Goal: Task Accomplishment & Management: Manage account settings

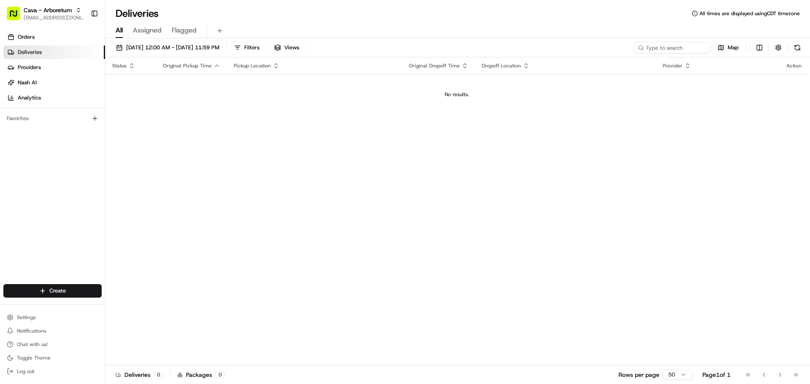
click at [140, 30] on span "Assigned" at bounding box center [147, 30] width 29 height 10
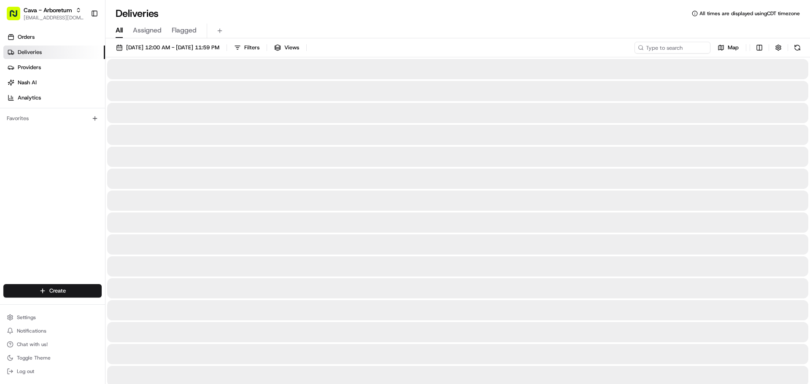
click at [119, 30] on span "All" at bounding box center [119, 30] width 7 height 10
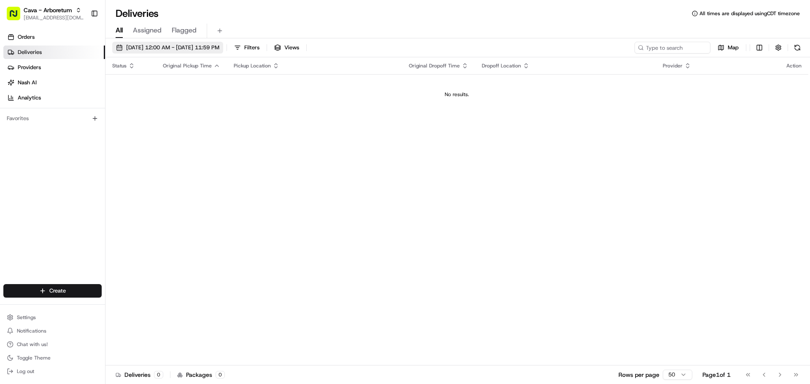
click at [219, 47] on span "[DATE] 12:00 AM - [DATE] 11:59 PM" at bounding box center [172, 48] width 93 height 8
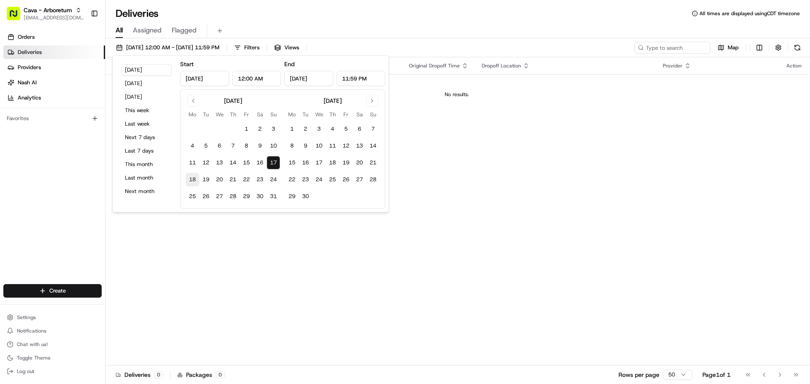
click at [197, 179] on button "18" at bounding box center [193, 180] width 14 height 14
type input "[DATE]"
click at [523, 154] on div "Status Original Pickup Time Pickup Location Original Dropoff Time Dropoff Locat…" at bounding box center [456, 211] width 703 height 308
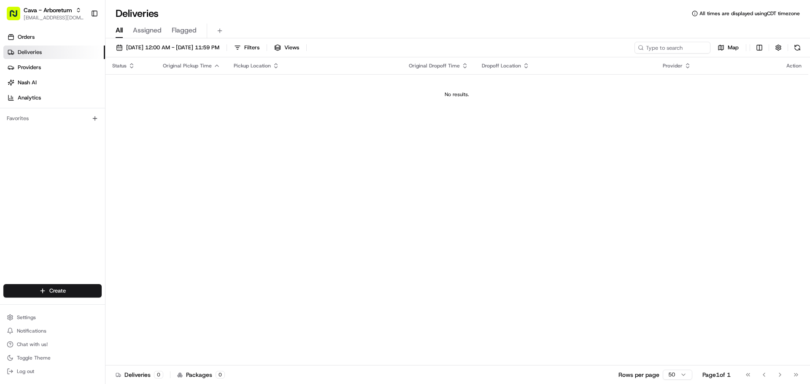
click at [208, 105] on td "No results." at bounding box center [456, 94] width 703 height 41
click at [146, 32] on span "Assigned" at bounding box center [147, 30] width 29 height 10
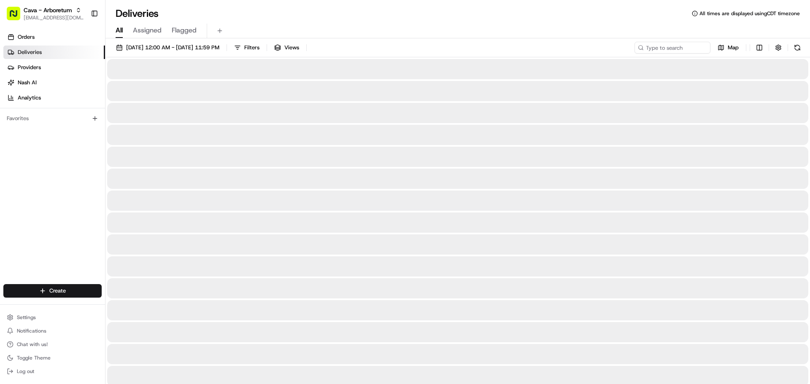
click at [117, 30] on span "All" at bounding box center [119, 30] width 7 height 10
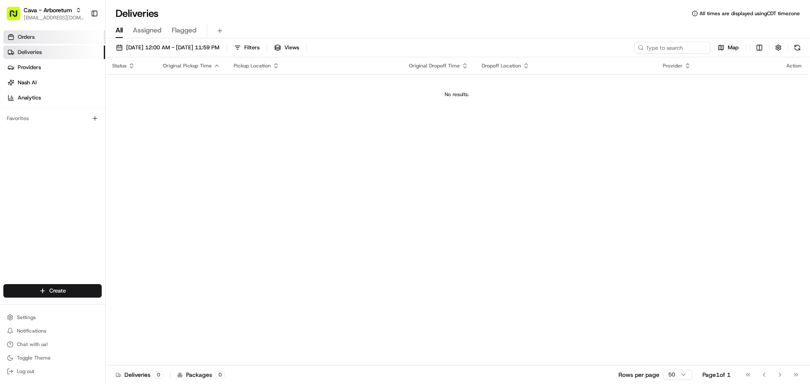
click at [47, 35] on link "Orders" at bounding box center [54, 37] width 102 height 14
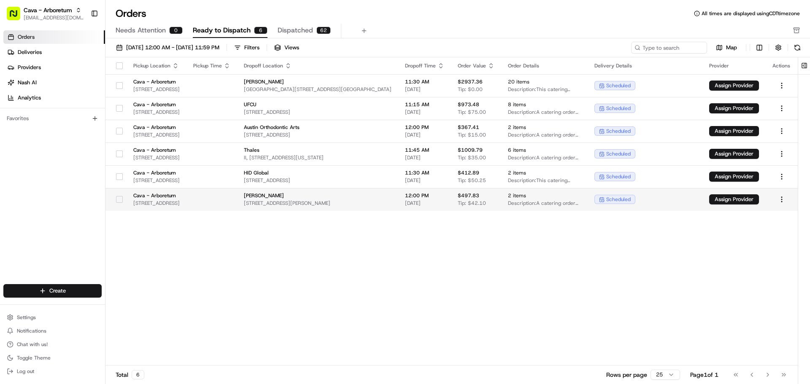
click at [116, 197] on button "button" at bounding box center [119, 199] width 7 height 7
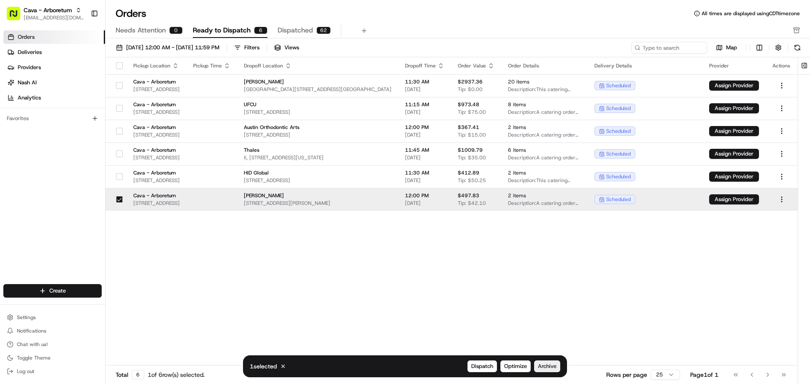
click at [551, 368] on span "Archive" at bounding box center [547, 367] width 19 height 8
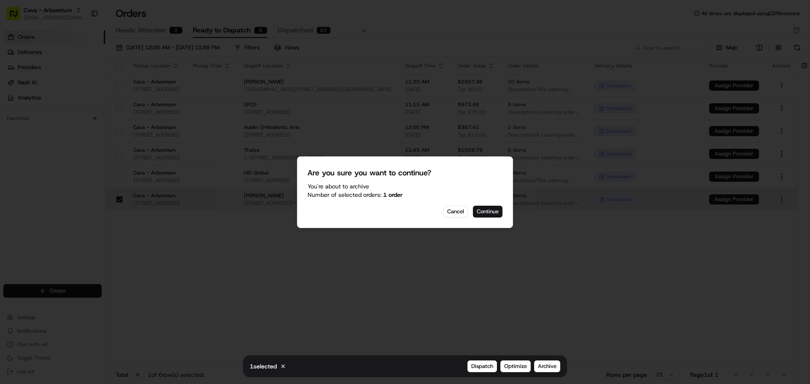
click at [495, 214] on button "Continue" at bounding box center [488, 212] width 30 height 12
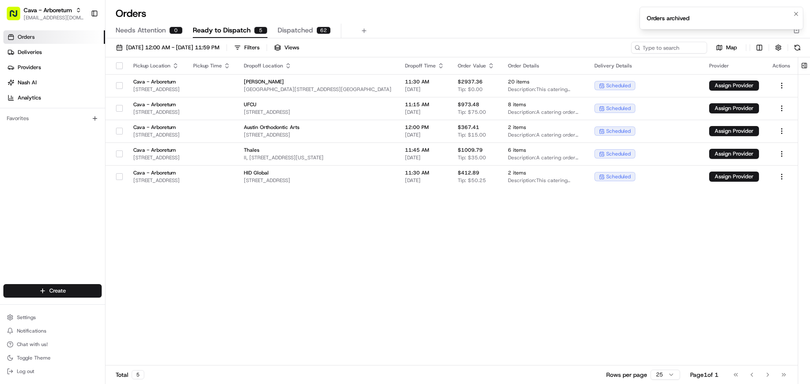
click at [654, 21] on div "Orders archived" at bounding box center [668, 18] width 43 height 8
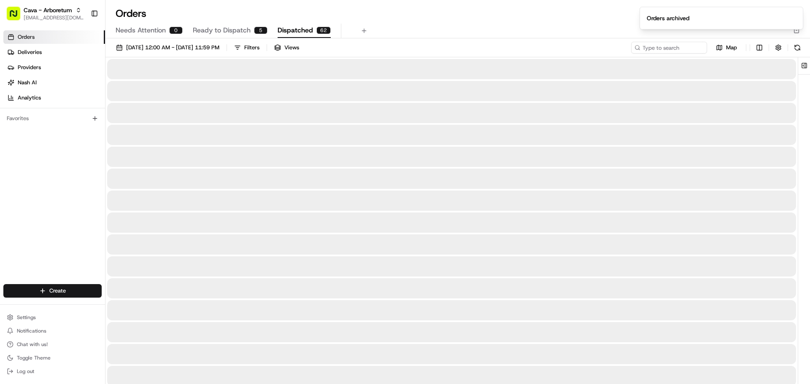
click at [300, 31] on span "Dispatched" at bounding box center [295, 30] width 35 height 10
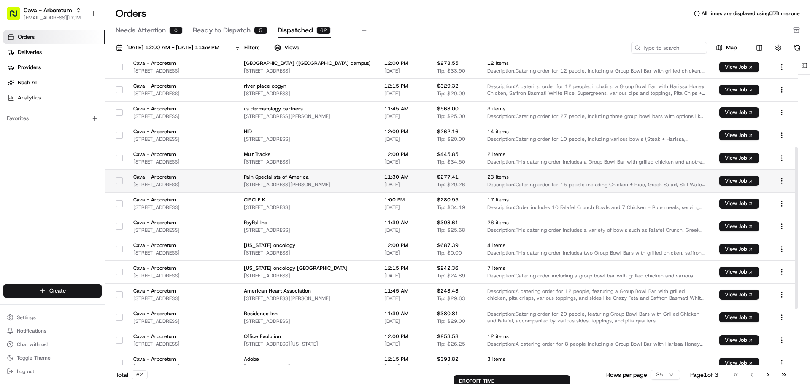
scroll to position [109, 0]
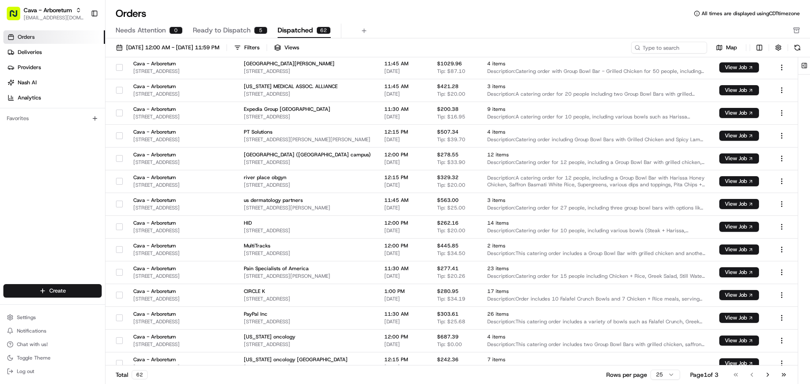
click at [238, 30] on span "Ready to Dispatch" at bounding box center [222, 30] width 58 height 10
